Goal: Information Seeking & Learning: Find specific fact

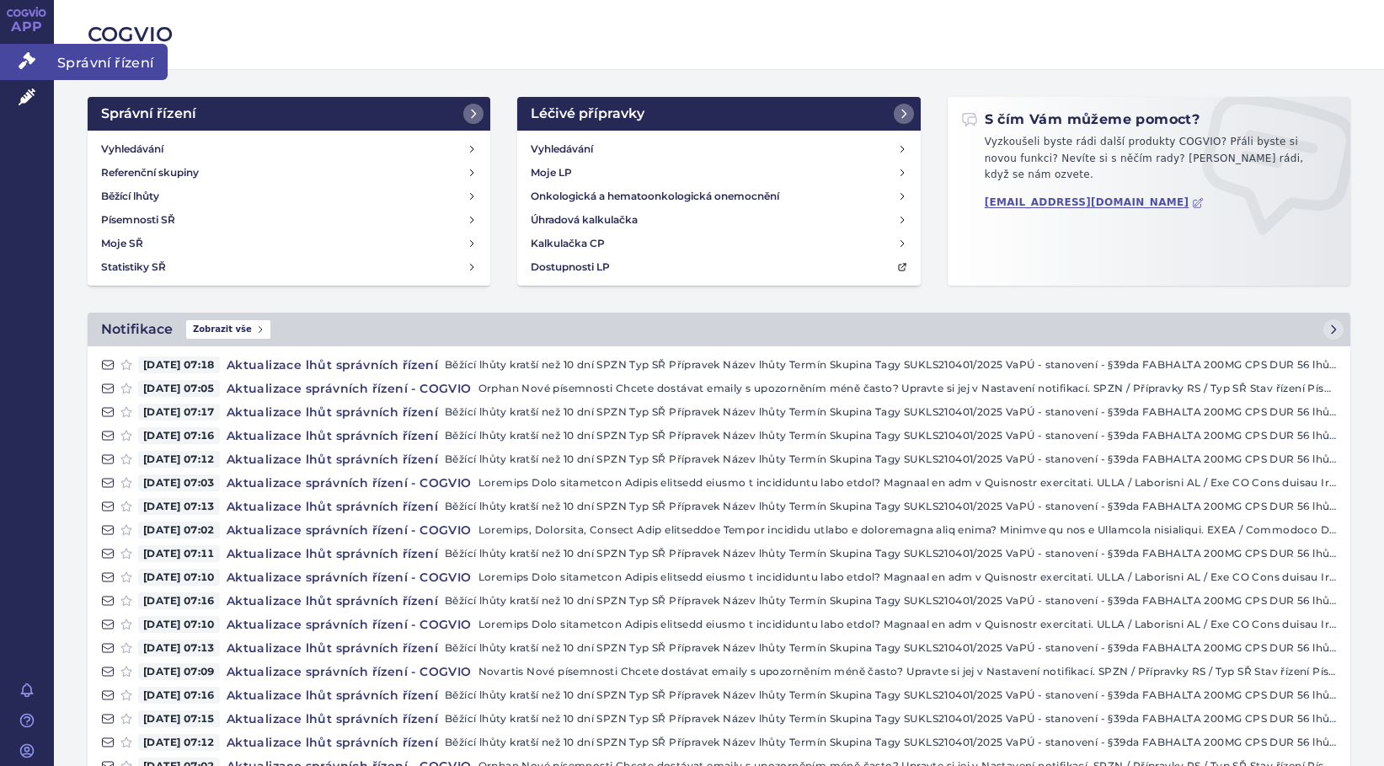
click at [19, 54] on icon at bounding box center [27, 60] width 17 height 17
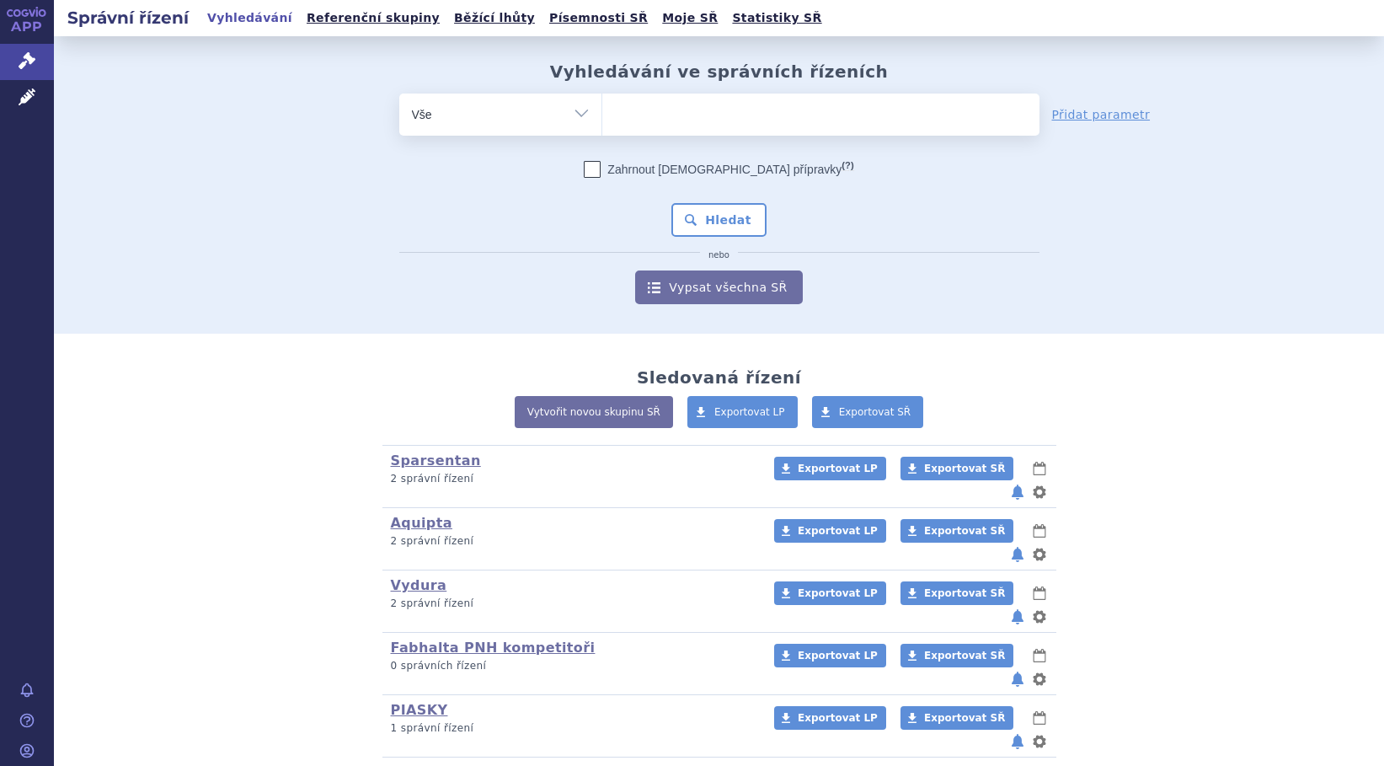
click at [754, 107] on ul at bounding box center [820, 110] width 437 height 35
click at [602, 107] on select at bounding box center [601, 114] width 1 height 42
type input "kis"
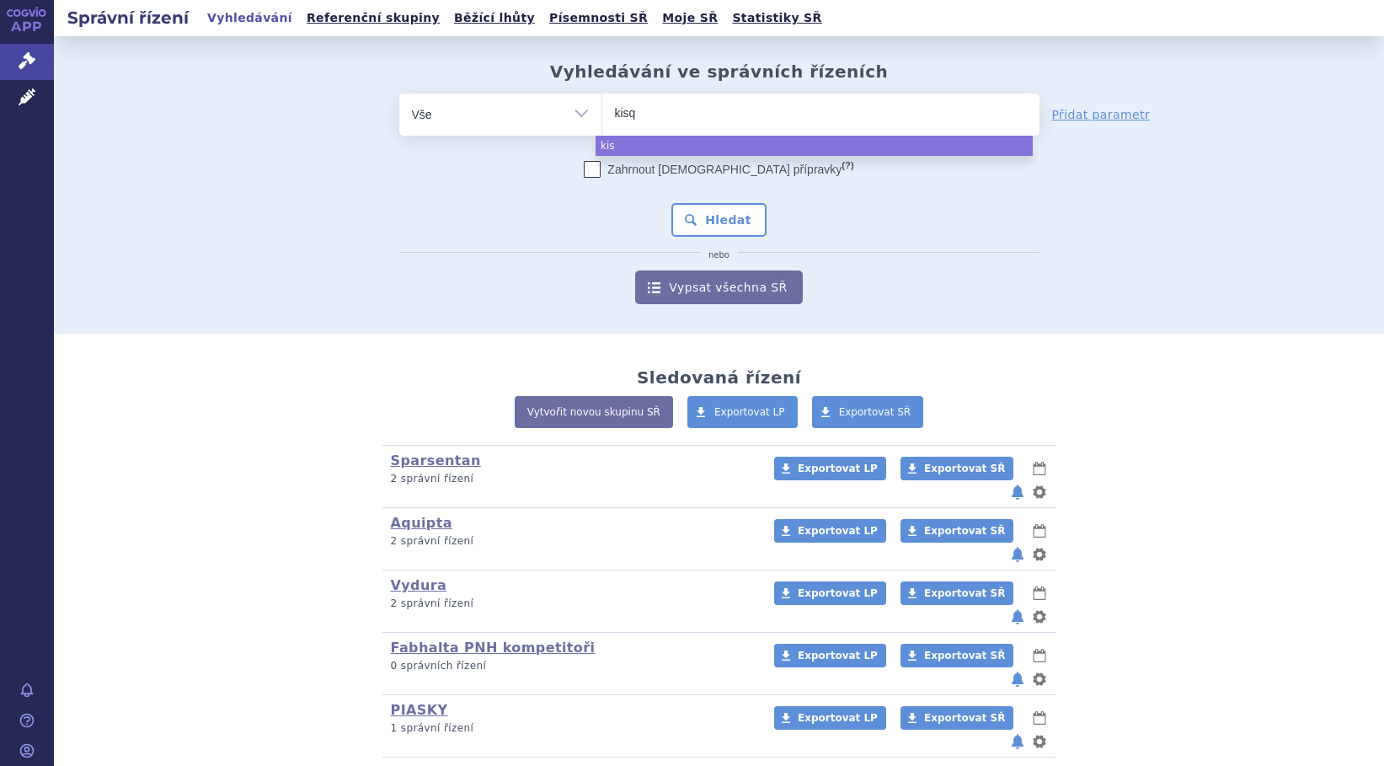
type input "kisqa"
type input "kisqali"
select select "kisqali"
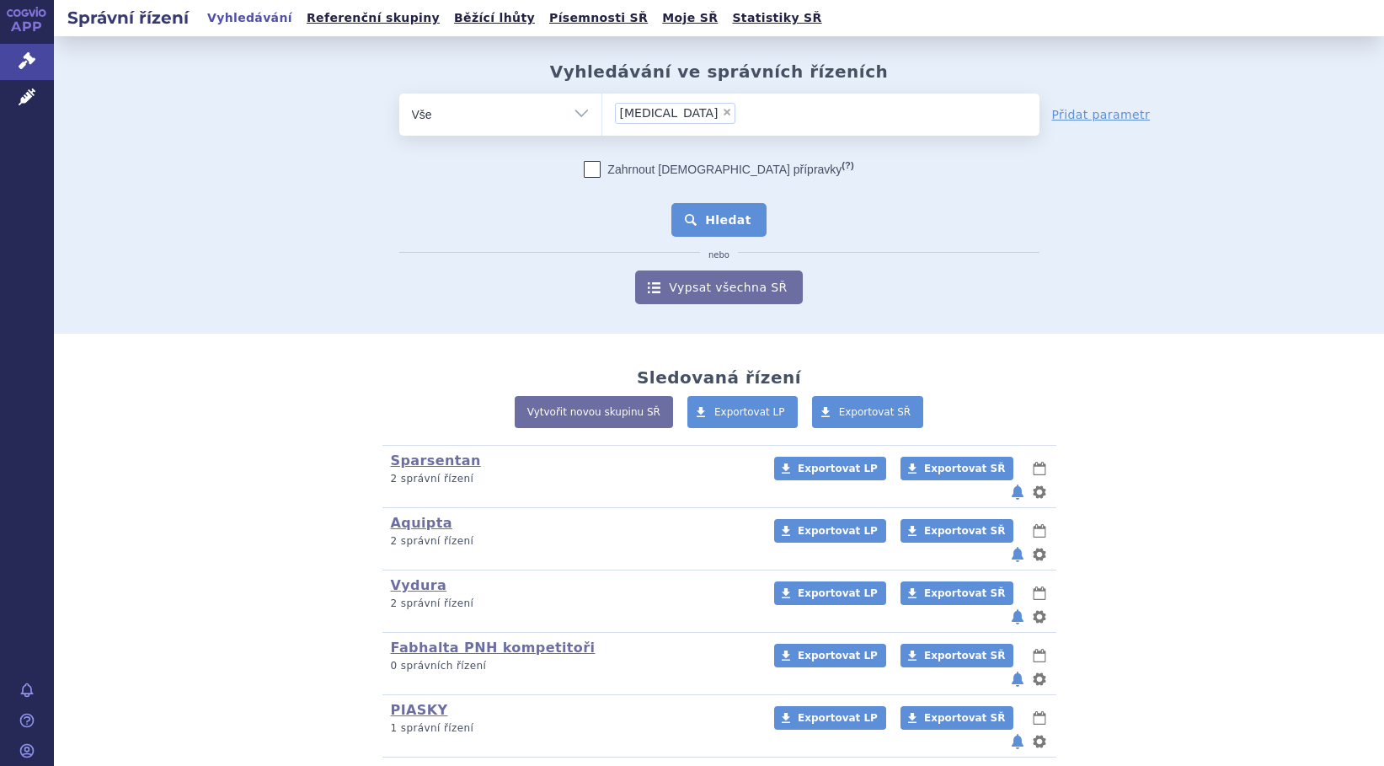
click at [754, 230] on button "Hledat" at bounding box center [718, 220] width 95 height 34
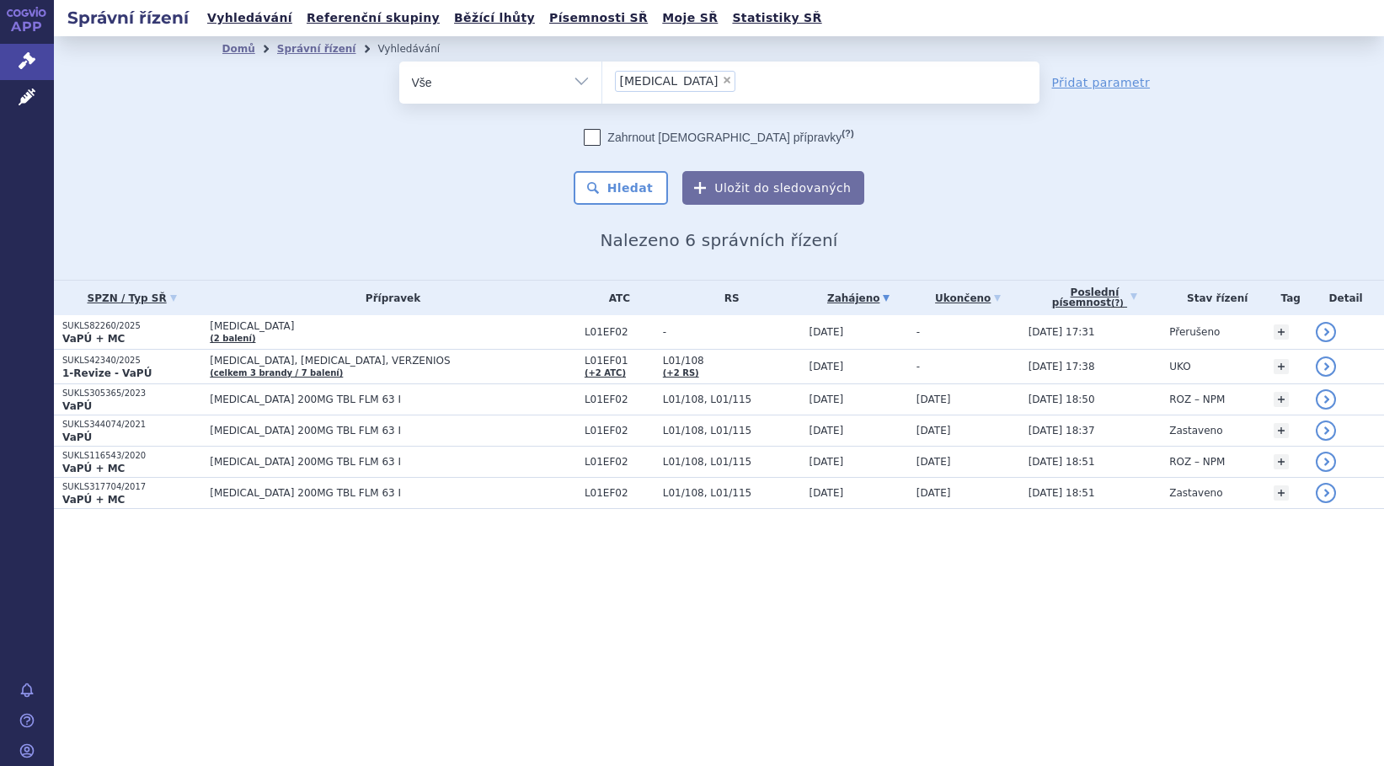
click at [408, 334] on td "KISQALI (2 balení)" at bounding box center [388, 332] width 375 height 35
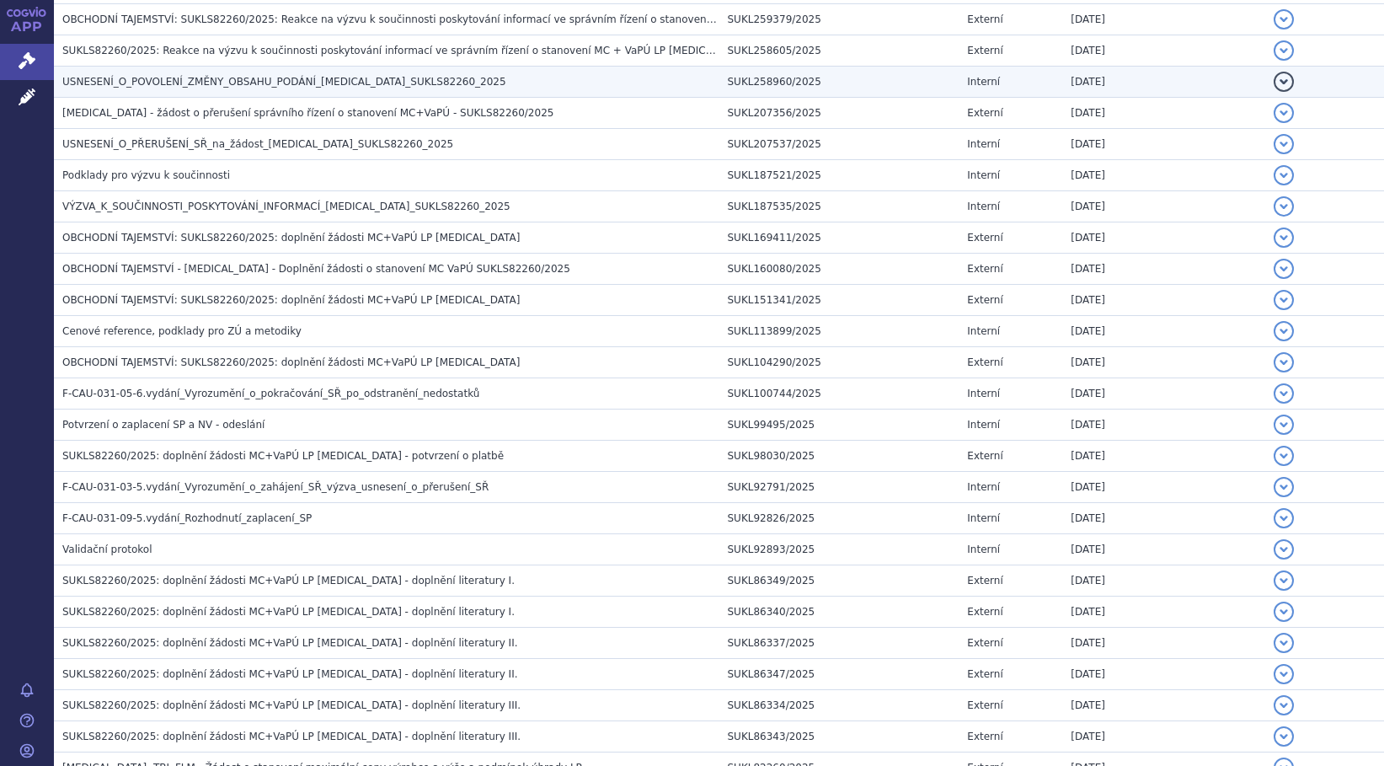
scroll to position [954, 0]
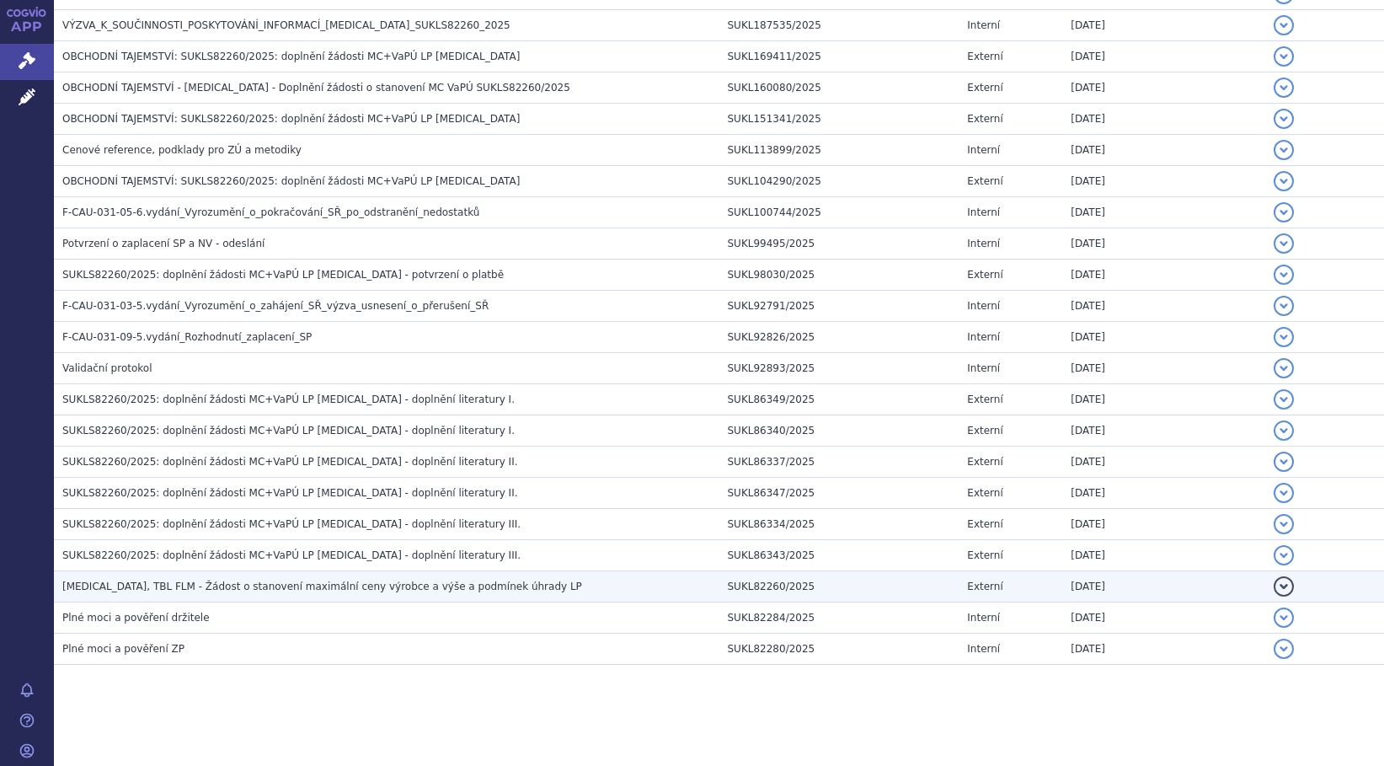
click at [478, 585] on h3 "[MEDICAL_DATA], TBL FLM - Žádost o stanovení maximální ceny výrobce a výše a po…" at bounding box center [390, 586] width 657 height 17
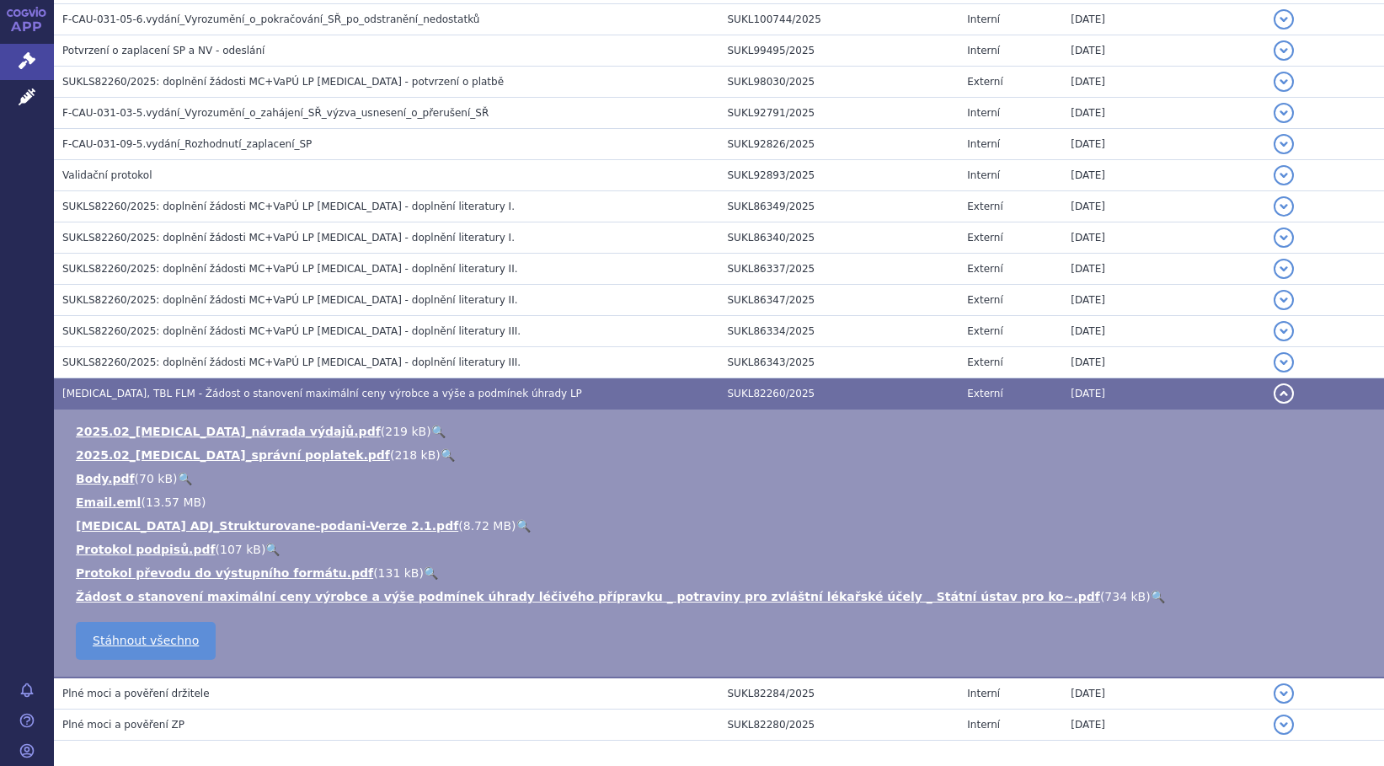
scroll to position [1179, 0]
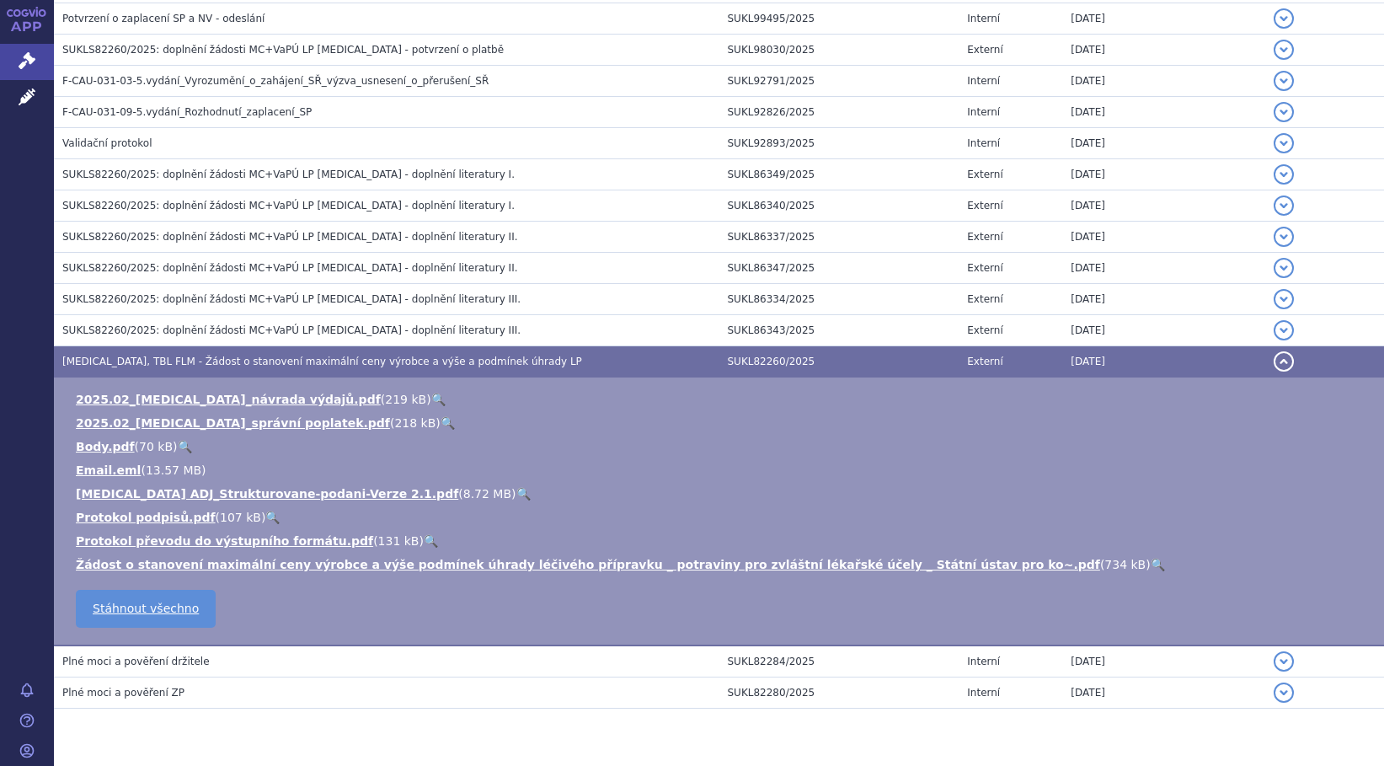
click at [516, 490] on link "🔍" at bounding box center [523, 493] width 14 height 13
